Goal: Transaction & Acquisition: Download file/media

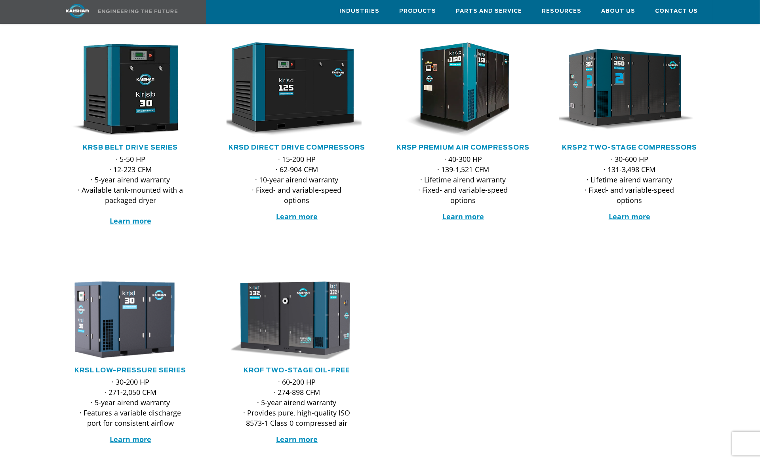
scroll to position [158, 0]
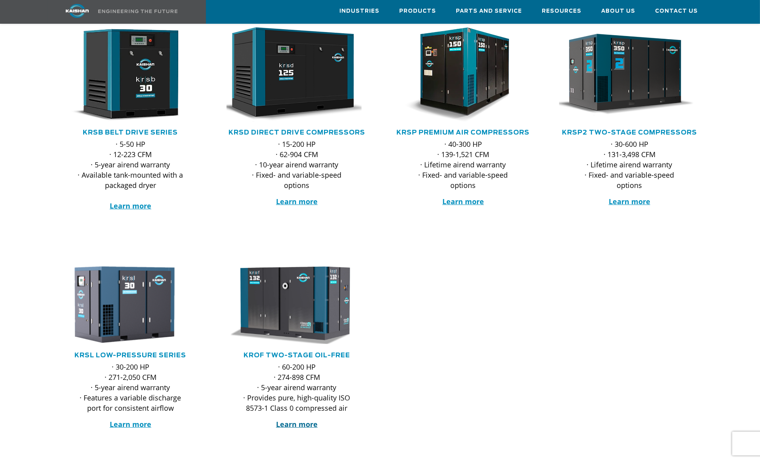
click at [287, 420] on strong "Learn more" at bounding box center [297, 425] width 42 height 10
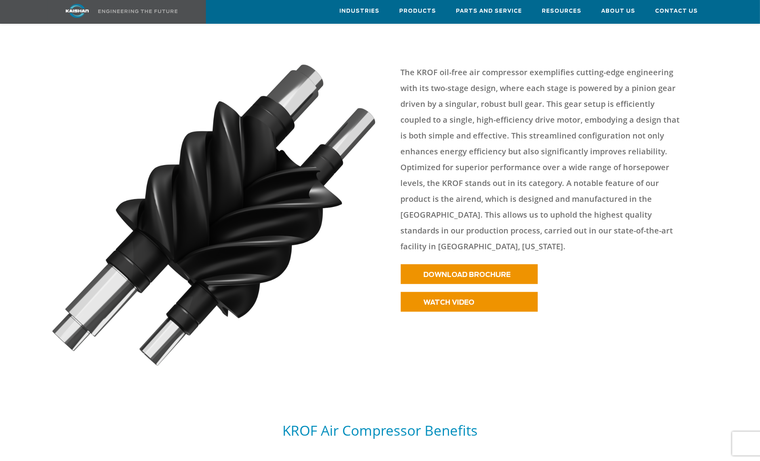
scroll to position [316, 0]
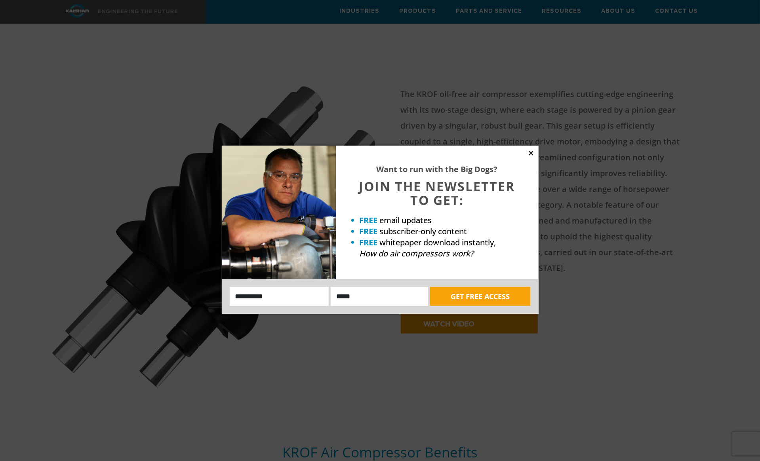
click at [532, 153] on icon at bounding box center [530, 153] width 7 height 7
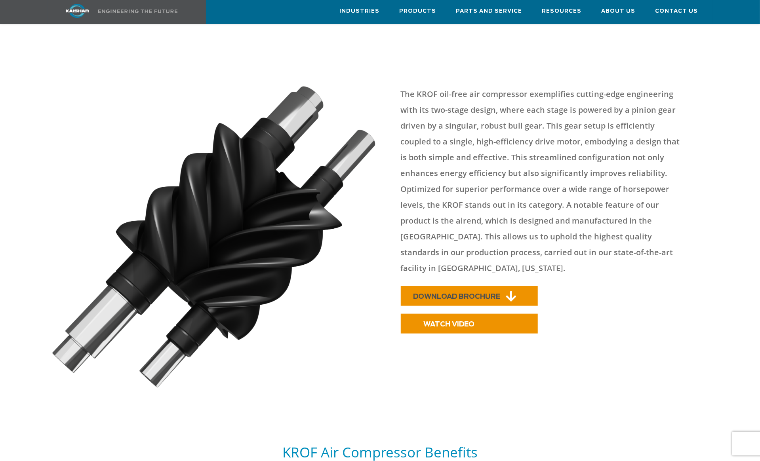
click at [467, 293] on span "DOWNLOAD BROCHURE" at bounding box center [456, 296] width 87 height 7
